Goal: Information Seeking & Learning: Understand process/instructions

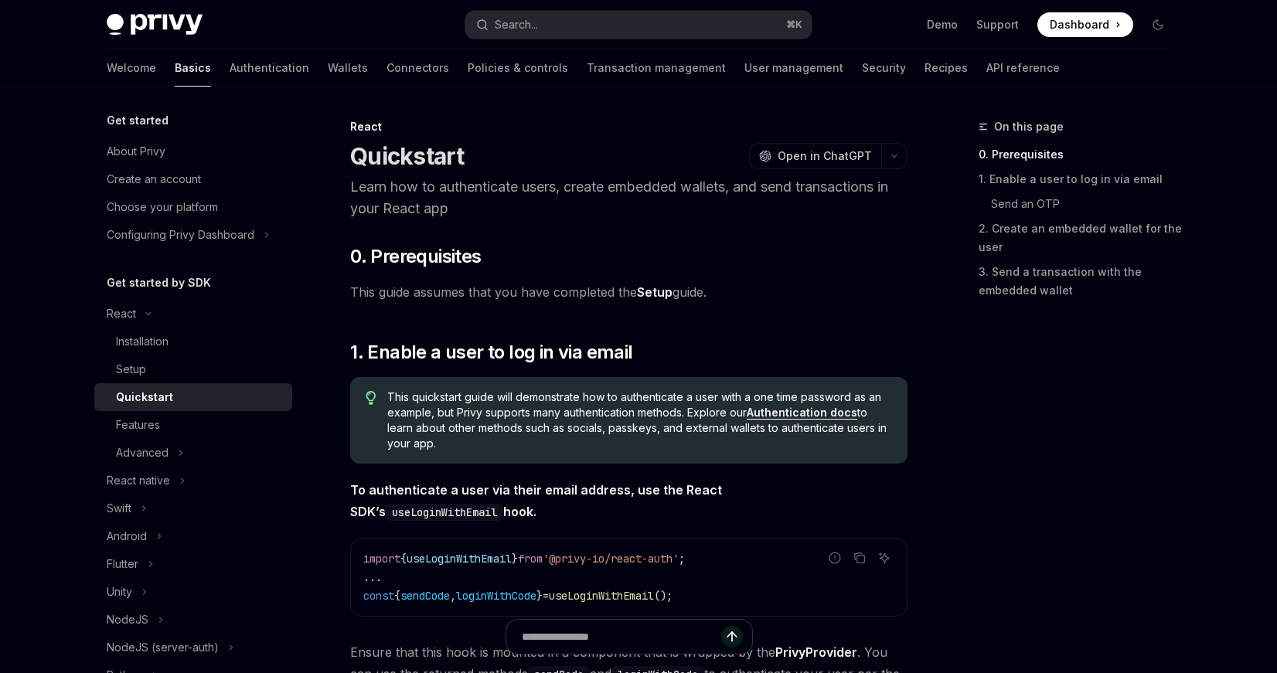
scroll to position [106, 0]
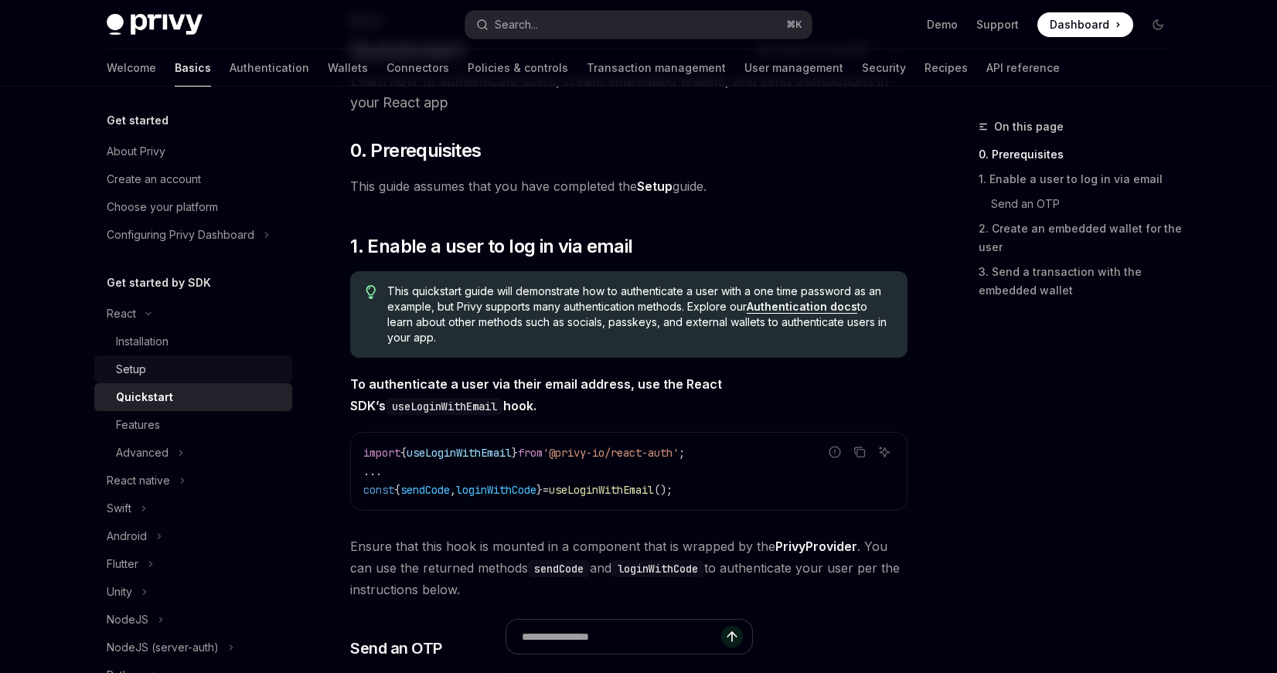
click at [192, 362] on div "Setup" at bounding box center [199, 369] width 167 height 19
type textarea "*"
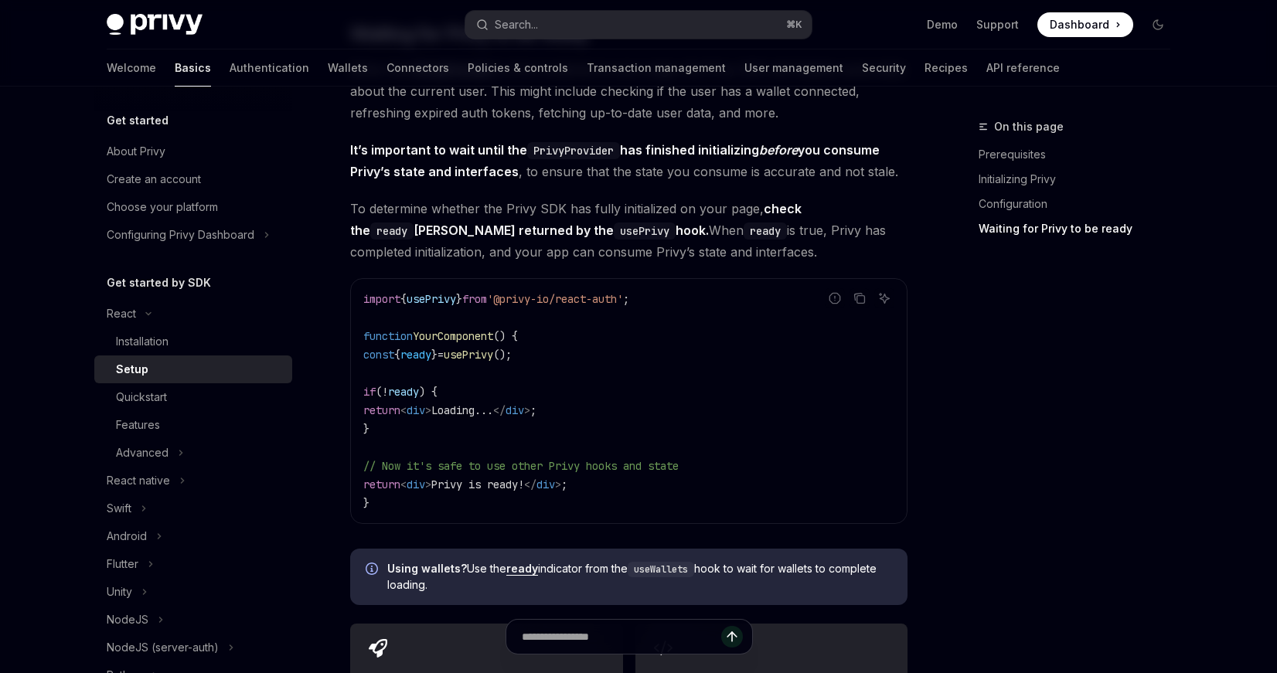
scroll to position [1564, 0]
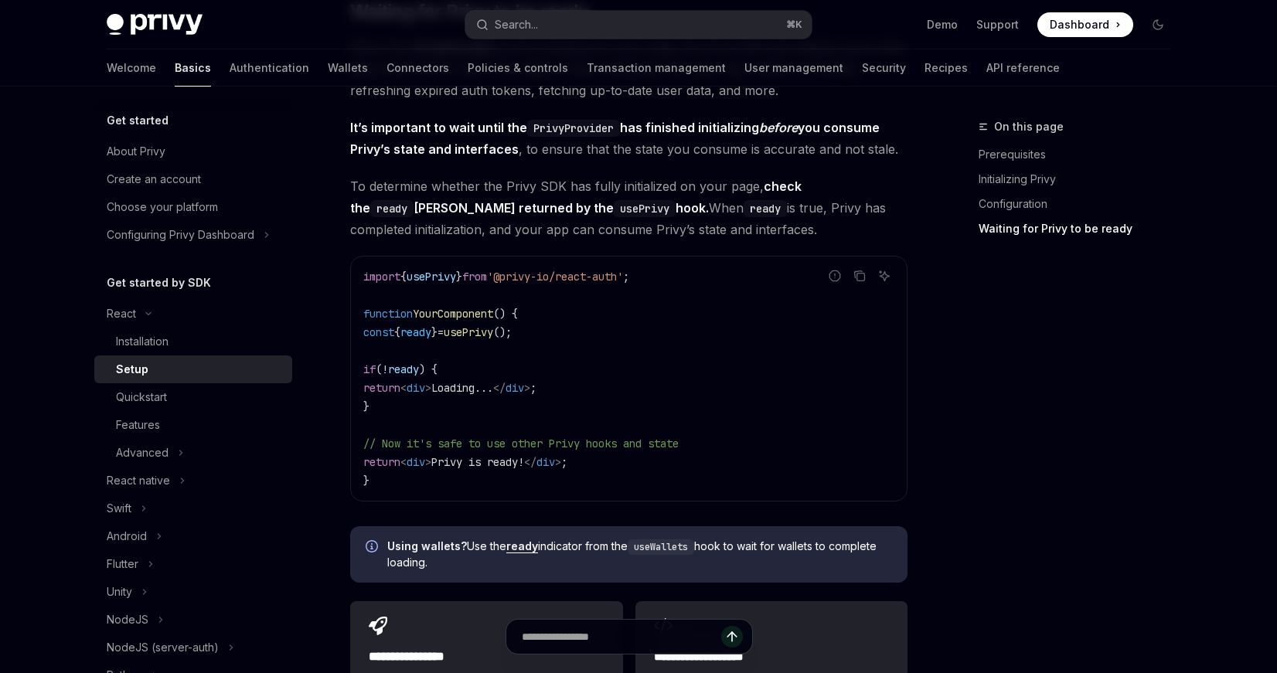
click at [429, 270] on span "usePrivy" at bounding box center [431, 277] width 49 height 14
copy code "import { usePrivy } from '@privy-io/react-auth' ;"
click at [399, 341] on code "import { usePrivy } from '@privy-io/react-auth' ; function YourComponent () { c…" at bounding box center [628, 378] width 531 height 223
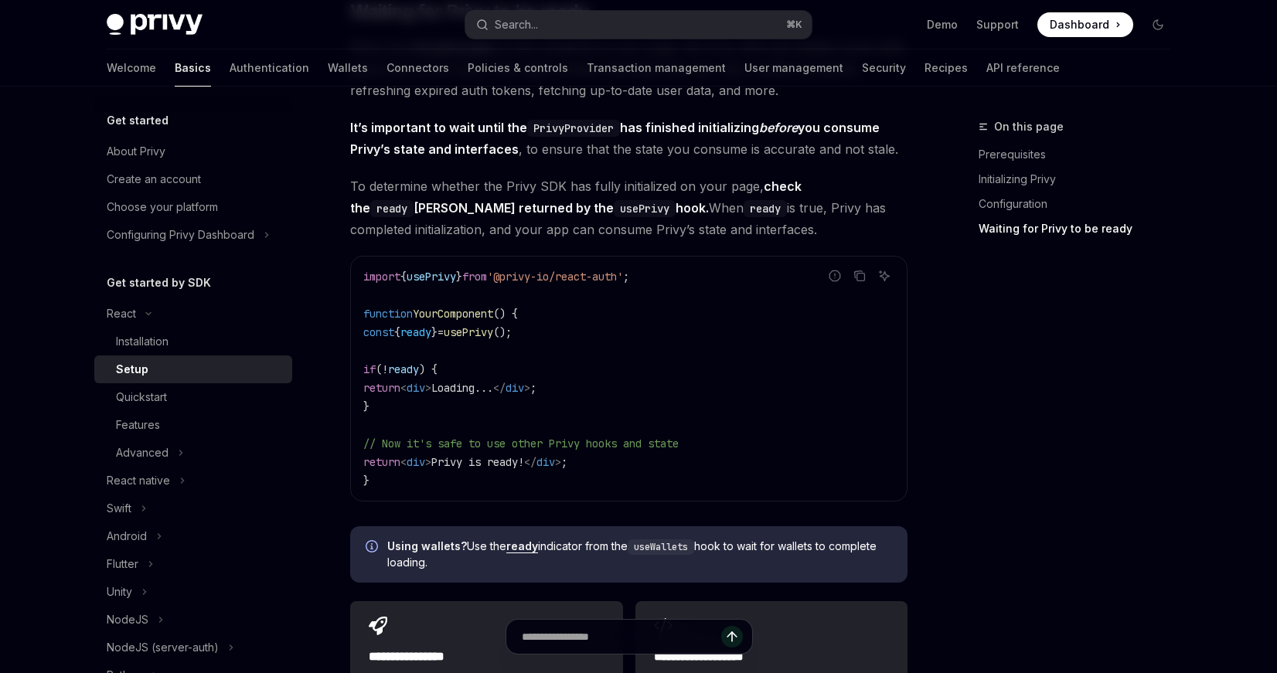
click at [399, 341] on code "import { usePrivy } from '@privy-io/react-auth' ; function YourComponent () { c…" at bounding box center [628, 378] width 531 height 223
copy code "const { ready } = usePrivy ();"
